Goal: Information Seeking & Learning: Learn about a topic

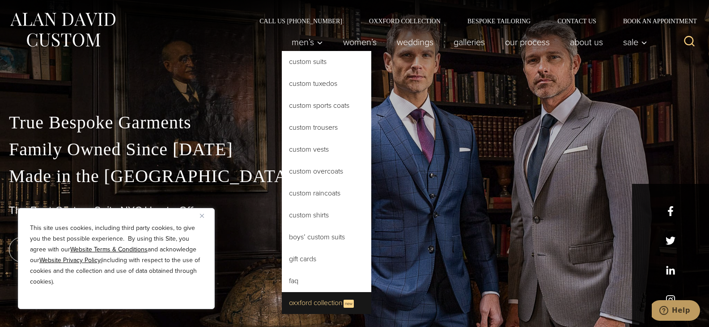
click at [324, 297] on link "Oxxford Collection New" at bounding box center [327, 303] width 90 height 22
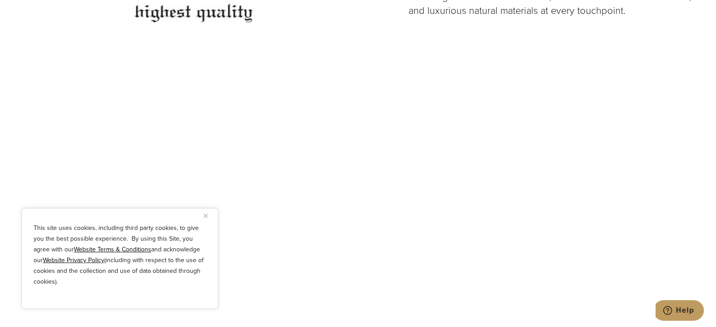
scroll to position [2282, 0]
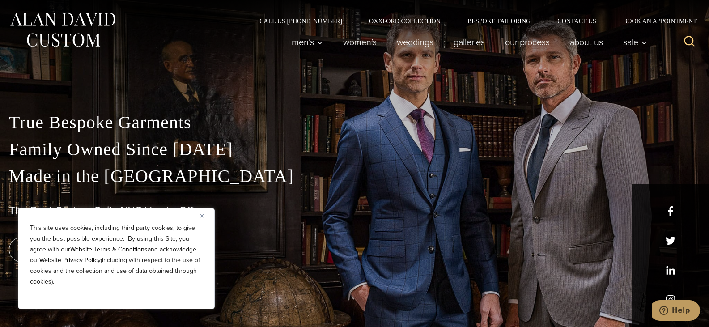
click at [201, 217] on img "Close" at bounding box center [202, 216] width 4 height 4
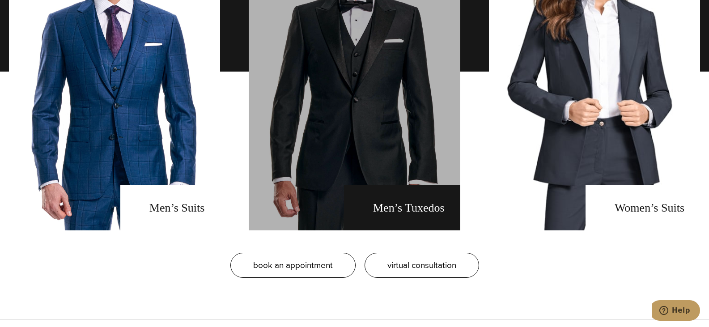
scroll to position [761, 0]
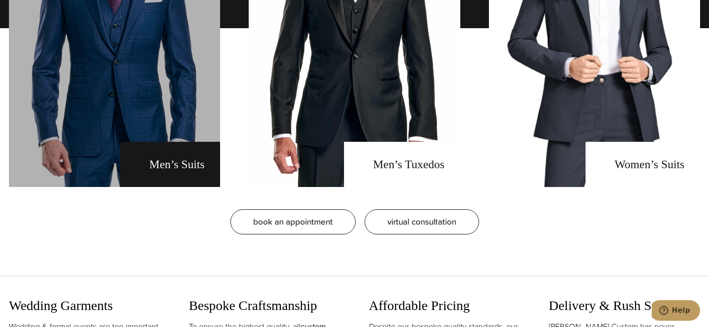
click at [181, 168] on link "men's suits" at bounding box center [114, 28] width 211 height 318
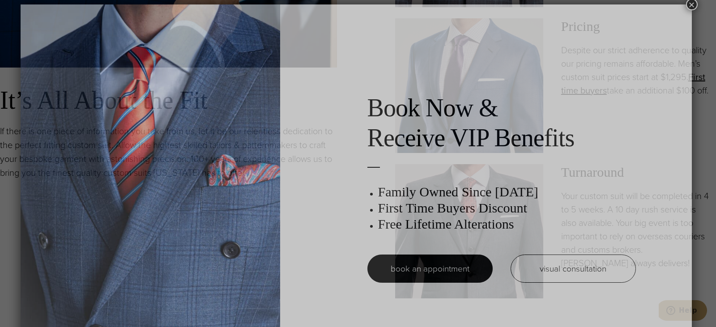
scroll to position [4, 0]
